Goal: Information Seeking & Learning: Learn about a topic

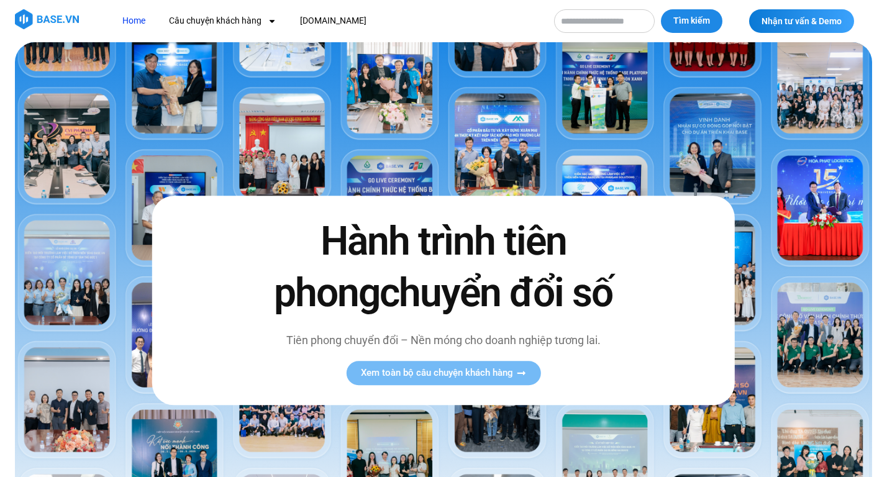
click at [497, 152] on img at bounding box center [443, 294] width 857 height 504
click at [473, 380] on link "Xem toàn bộ câu chuyện khách hàng" at bounding box center [443, 373] width 194 height 24
click at [412, 372] on span "Xem toàn bộ câu chuyện khách hàng" at bounding box center [437, 372] width 152 height 9
click at [523, 369] on icon at bounding box center [520, 372] width 9 height 9
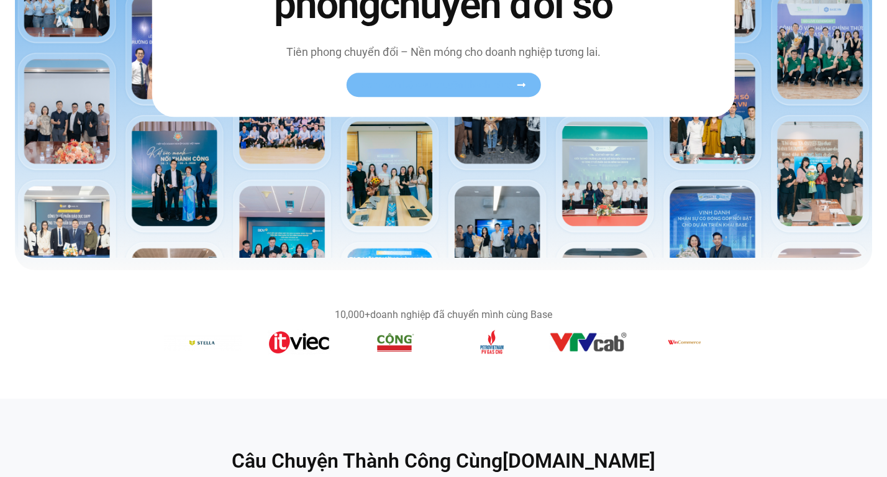
scroll to position [311, 0]
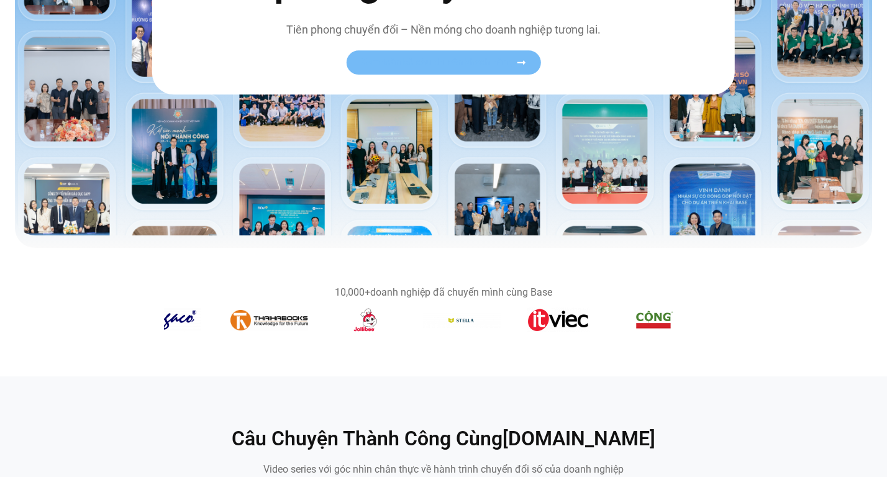
click at [653, 324] on img "6 / 14" at bounding box center [655, 319] width 40 height 25
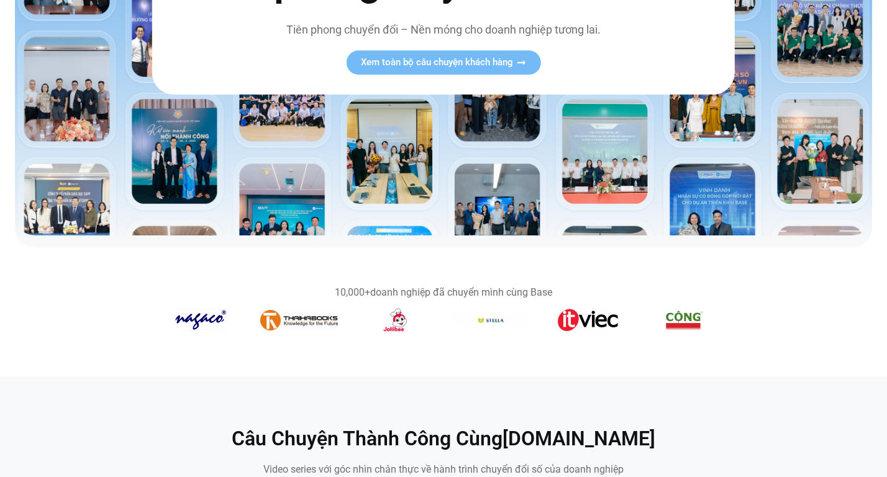
drag, startPoint x: 258, startPoint y: 339, endPoint x: 248, endPoint y: 330, distance: 13.7
click at [257, 332] on section "10,000+ doanh nghiệp đã chuyển mình cùng Base" at bounding box center [443, 312] width 887 height 79
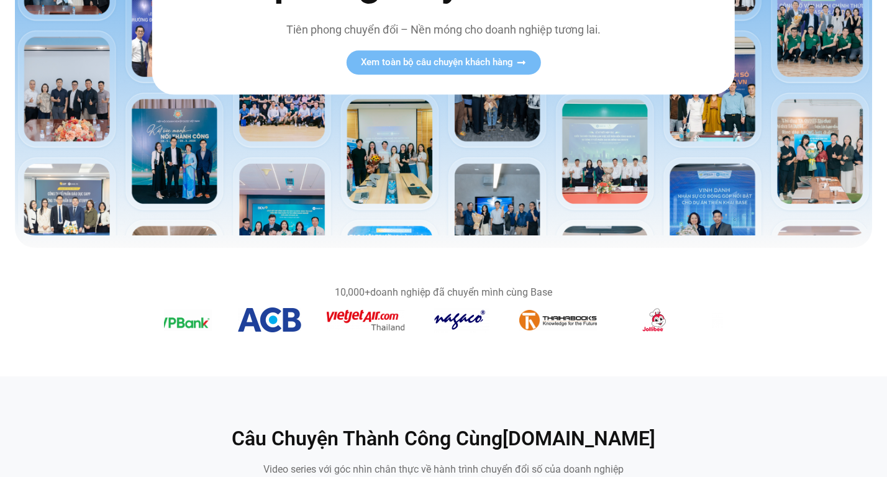
click at [734, 368] on section "10,000+ doanh nghiệp đã chuyển mình cùng Base" at bounding box center [443, 312] width 887 height 129
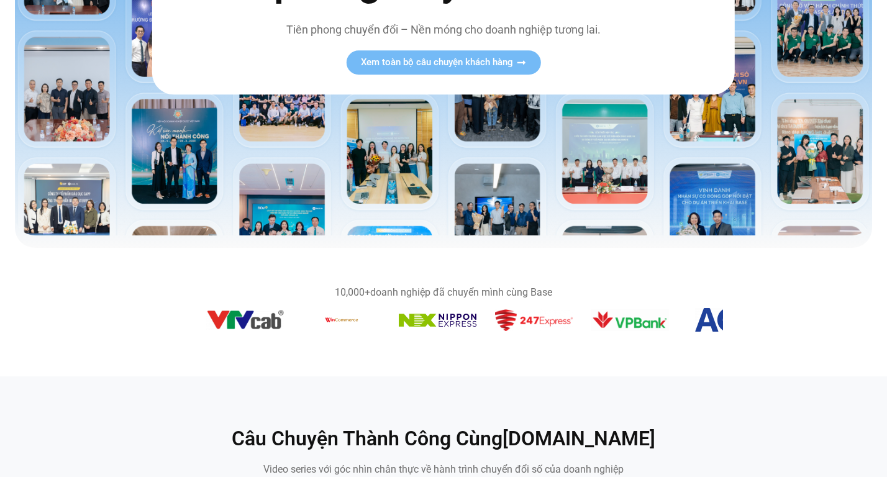
click at [665, 352] on section "10,000+ doanh nghiệp đã chuyển mình cùng Base" at bounding box center [443, 312] width 887 height 79
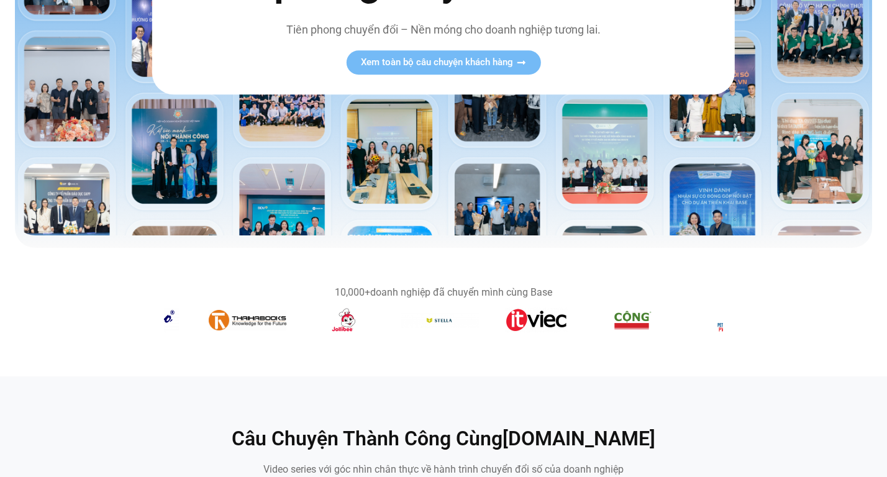
click at [648, 345] on section "10,000+ doanh nghiệp đã chuyển mình cùng Base" at bounding box center [443, 312] width 887 height 79
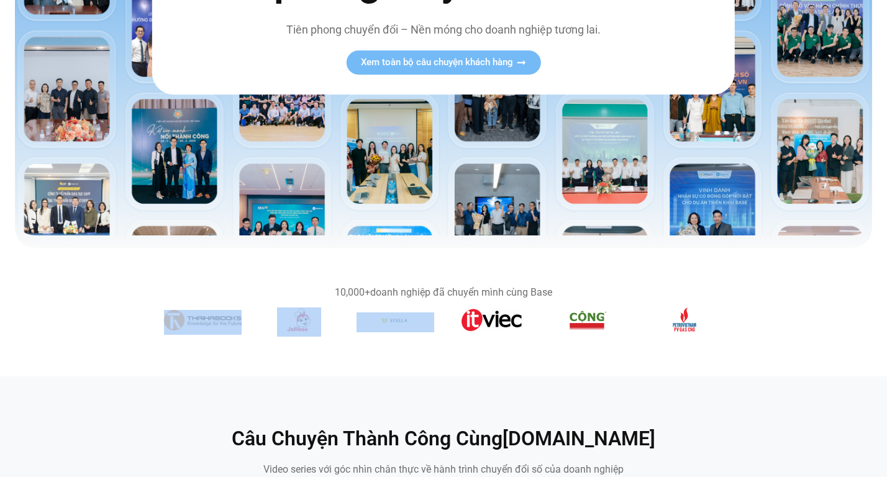
drag, startPoint x: 260, startPoint y: 325, endPoint x: 419, endPoint y: 328, distance: 159.0
click at [419, 328] on section "10,000+ doanh nghiệp đã chuyển mình cùng Base" at bounding box center [443, 312] width 887 height 79
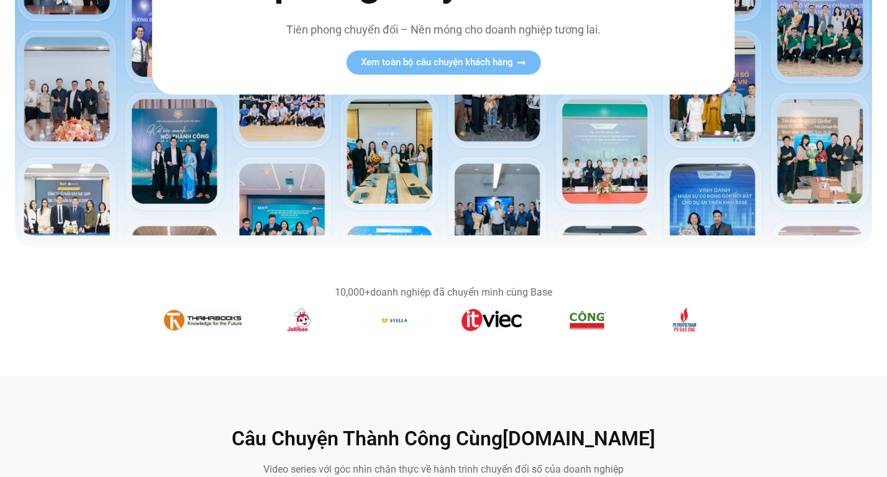
click at [84, 265] on section "10,000+ doanh nghiệp đã chuyển mình cùng Base" at bounding box center [443, 312] width 887 height 129
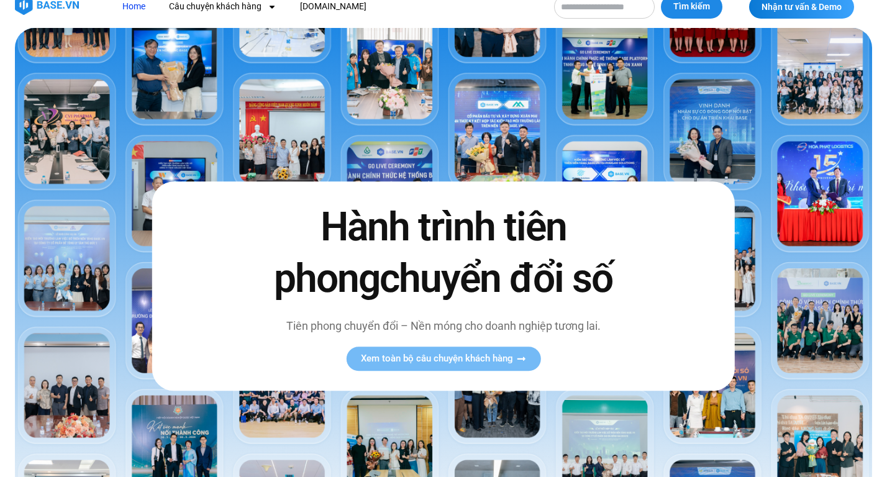
scroll to position [0, 0]
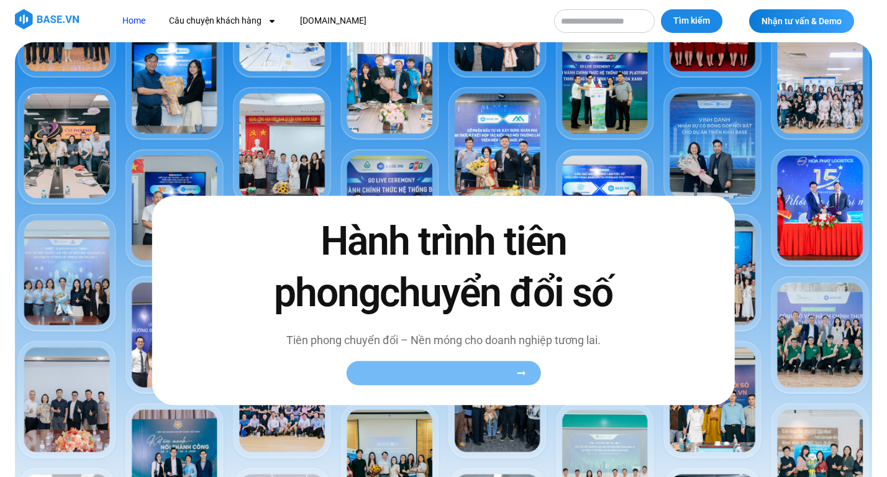
click at [425, 376] on span "Xem toàn bộ câu chuyện khách hàng" at bounding box center [437, 372] width 152 height 9
click at [524, 373] on icon at bounding box center [521, 373] width 8 height 4
click at [204, 15] on link "Câu chuyện khách hàng" at bounding box center [223, 20] width 126 height 23
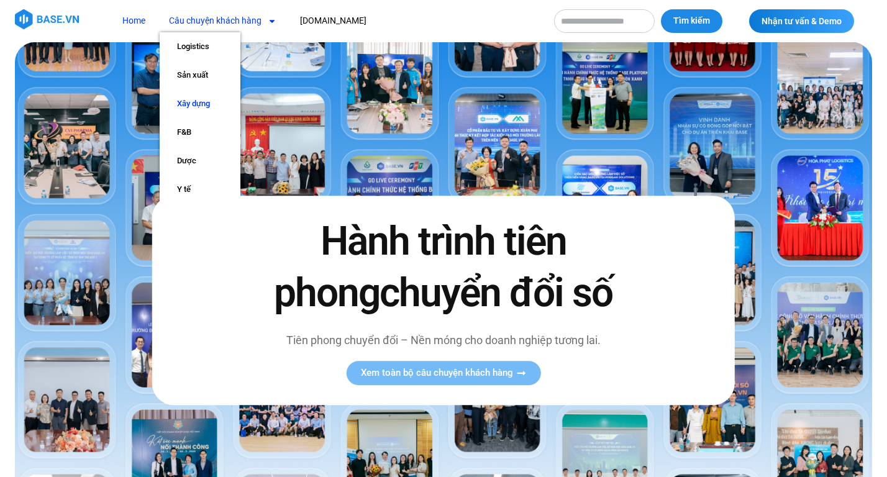
click at [196, 97] on link "Xây dựng" at bounding box center [200, 103] width 81 height 29
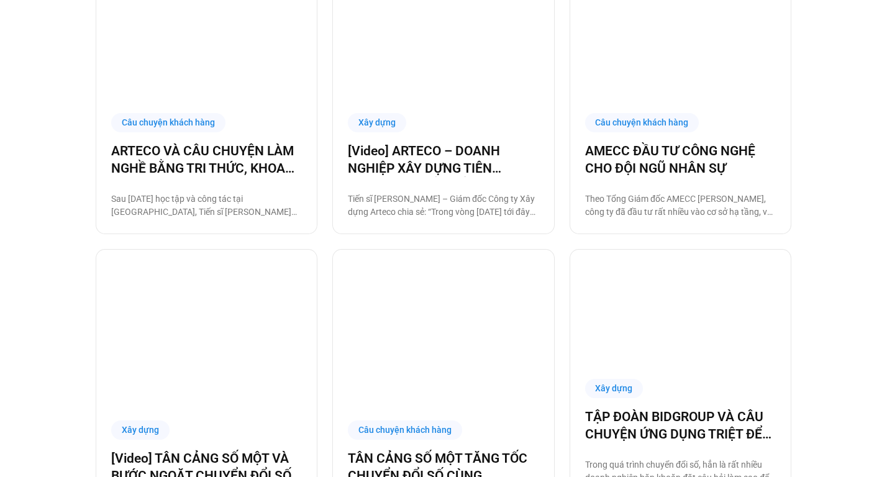
scroll to position [994, 0]
